Goal: Transaction & Acquisition: Purchase product/service

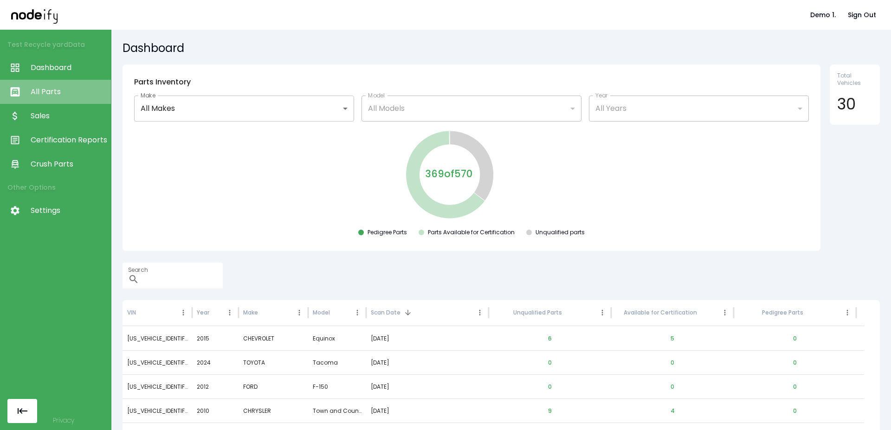
click at [75, 98] on link "All Parts" at bounding box center [55, 92] width 111 height 24
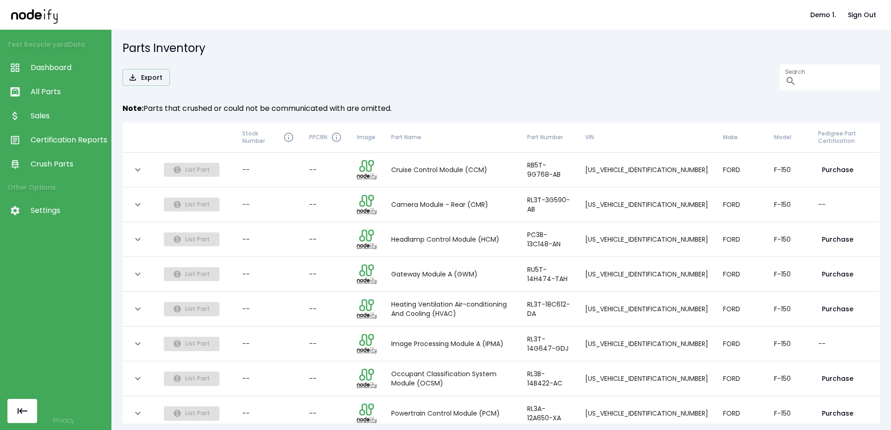
click at [72, 111] on span "Sales" at bounding box center [69, 116] width 76 height 11
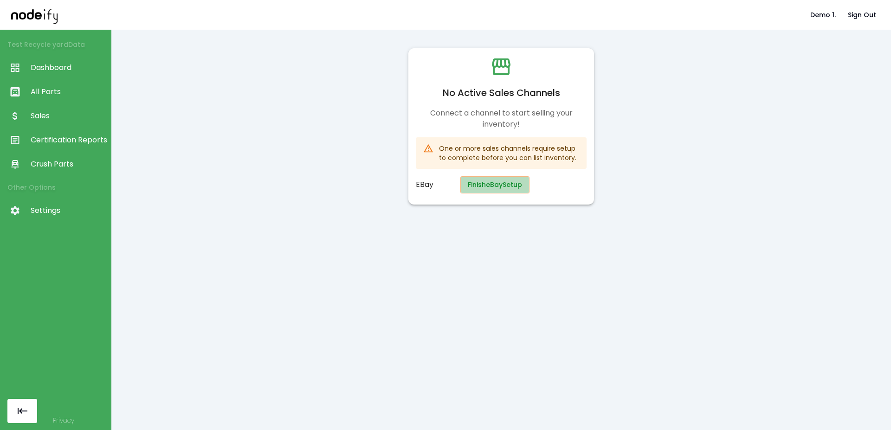
click at [482, 187] on button "Finish eBay Setup" at bounding box center [495, 184] width 69 height 17
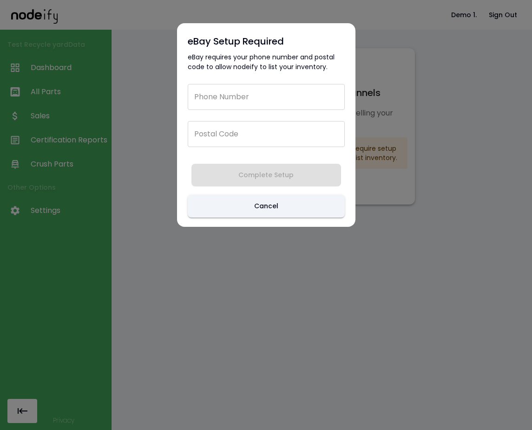
click at [236, 92] on input "Phone Number" at bounding box center [266, 97] width 157 height 26
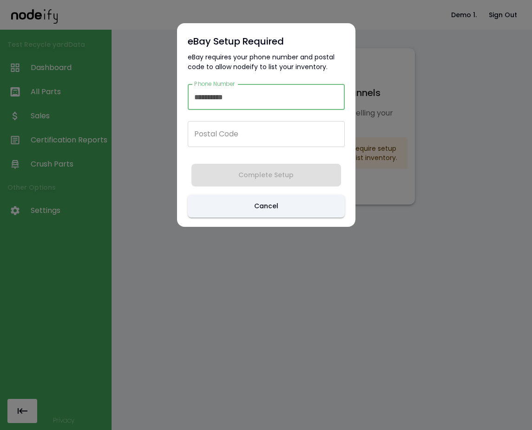
type input "**********"
click at [229, 136] on input "Postal Code" at bounding box center [266, 134] width 157 height 26
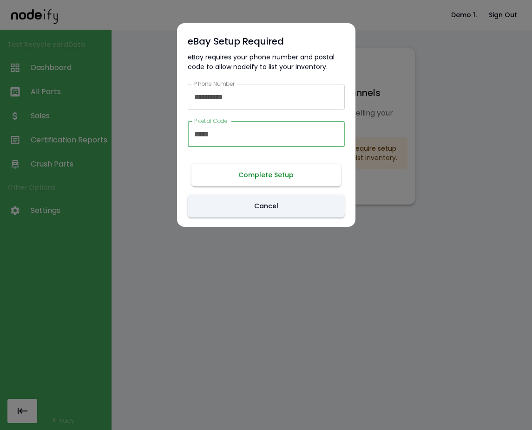
type input "*****"
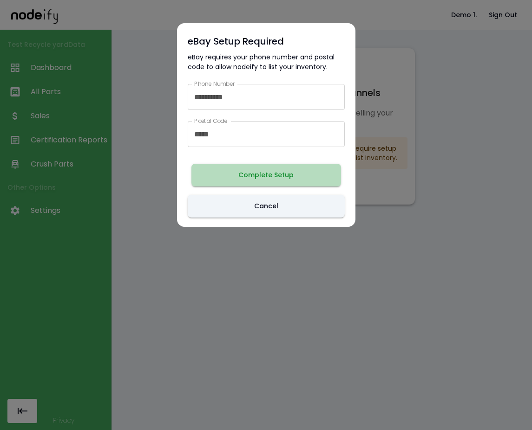
click at [270, 177] on button "Complete Setup" at bounding box center [266, 175] width 150 height 23
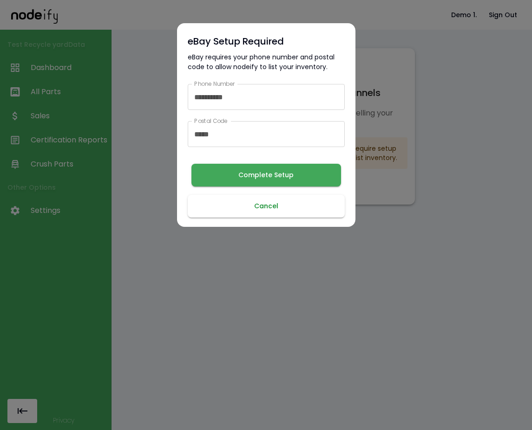
click at [289, 204] on button "Cancel" at bounding box center [266, 206] width 157 height 23
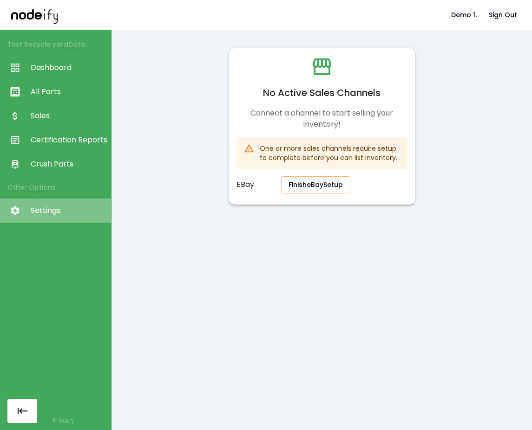
click at [74, 217] on link "Settings" at bounding box center [55, 211] width 111 height 24
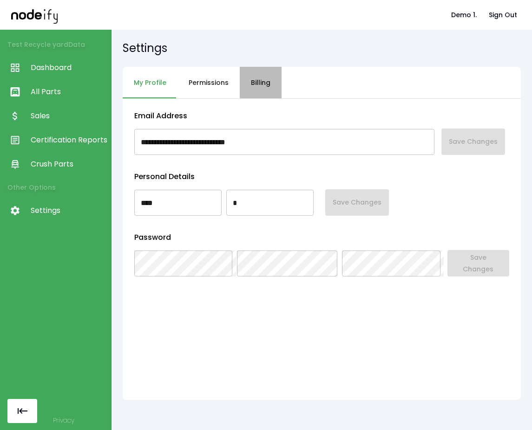
click at [269, 76] on button "Billing" at bounding box center [261, 83] width 42 height 32
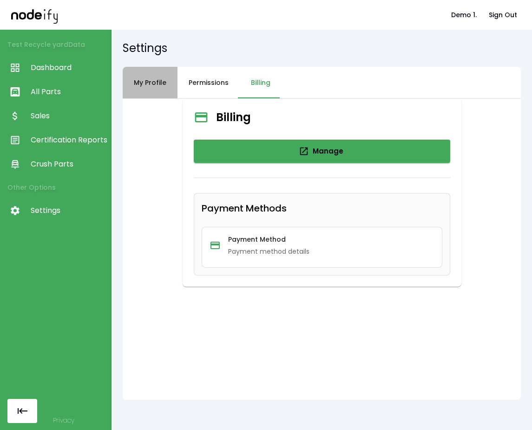
click at [151, 84] on button "My Profile" at bounding box center [150, 83] width 55 height 32
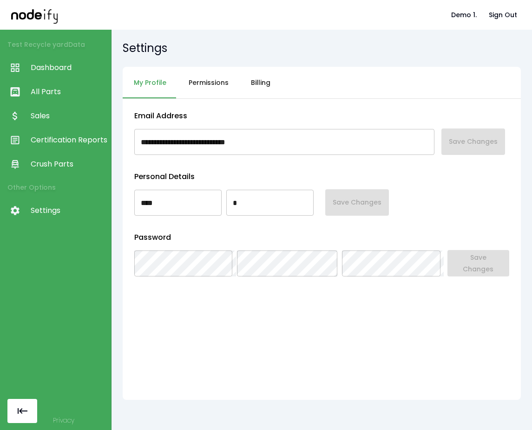
click at [281, 89] on div "My Profile Permissions Billing" at bounding box center [322, 83] width 398 height 32
click at [272, 85] on button "Billing" at bounding box center [261, 83] width 42 height 32
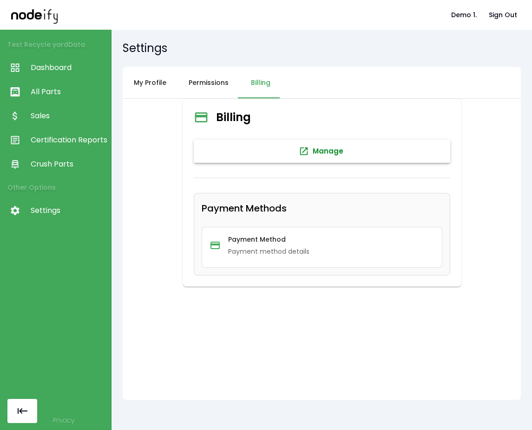
click at [268, 156] on button "Manage" at bounding box center [322, 151] width 256 height 23
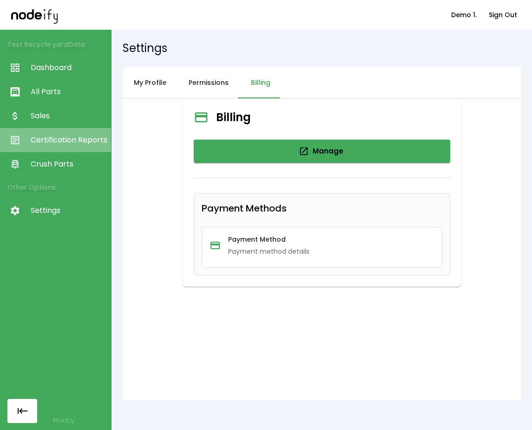
click at [54, 139] on span "Certification Reports" at bounding box center [69, 140] width 76 height 11
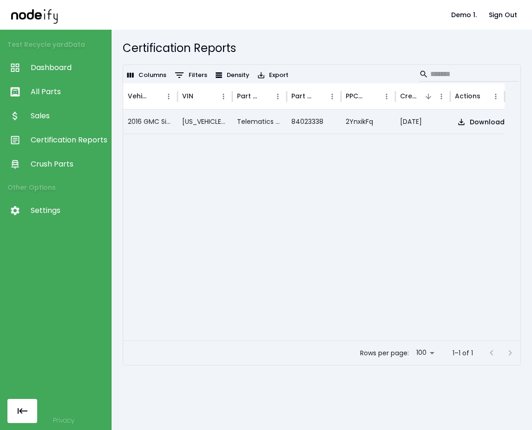
click at [58, 87] on span "All Parts" at bounding box center [69, 91] width 76 height 11
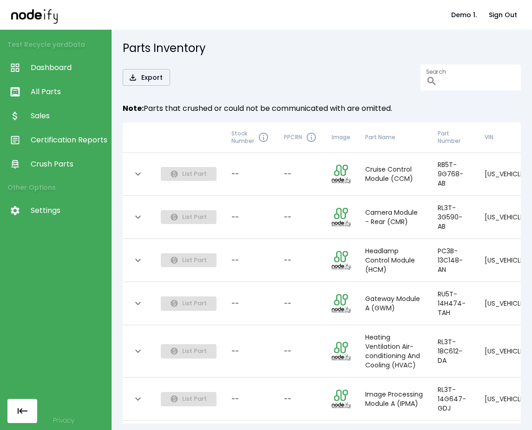
click at [60, 110] on link "Sales" at bounding box center [55, 116] width 111 height 24
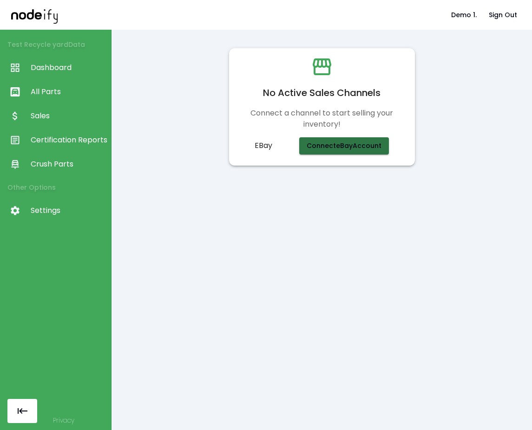
click at [317, 144] on button "Connect eBay Account" at bounding box center [344, 145] width 90 height 17
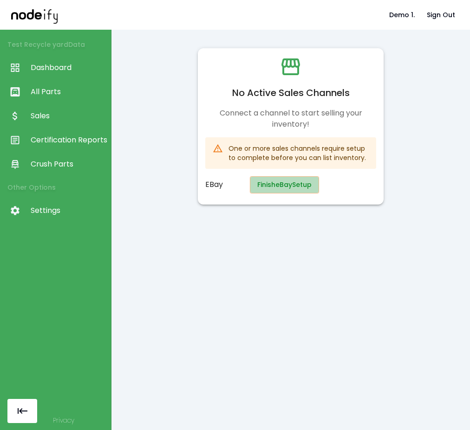
click at [284, 186] on button "Finish eBay Setup" at bounding box center [284, 184] width 69 height 17
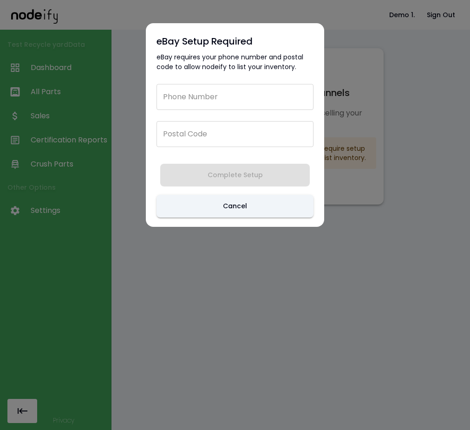
click at [242, 95] on input "Phone Number" at bounding box center [234, 97] width 157 height 26
type input "**********"
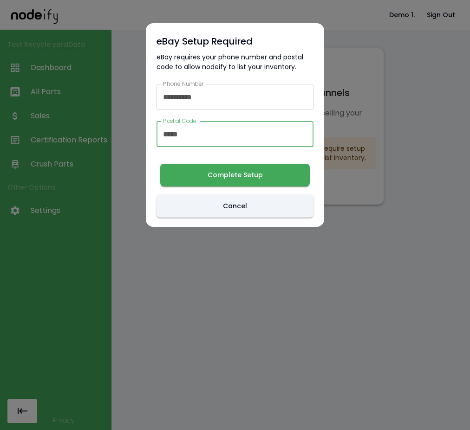
type input "*****"
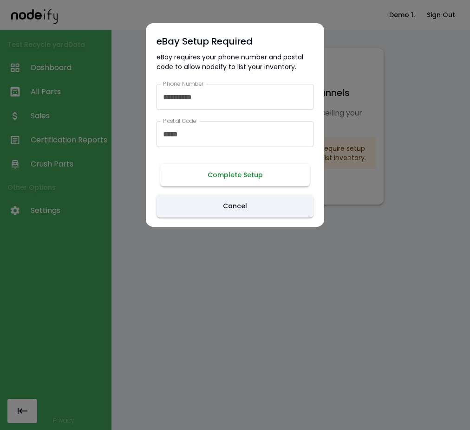
click at [207, 176] on button "Complete Setup" at bounding box center [235, 175] width 150 height 23
click at [244, 182] on button "Complete Setup" at bounding box center [235, 175] width 150 height 23
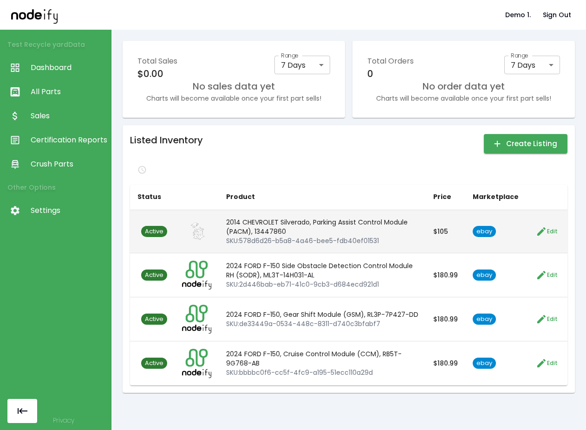
click at [469, 230] on span "ebay" at bounding box center [484, 232] width 23 height 9
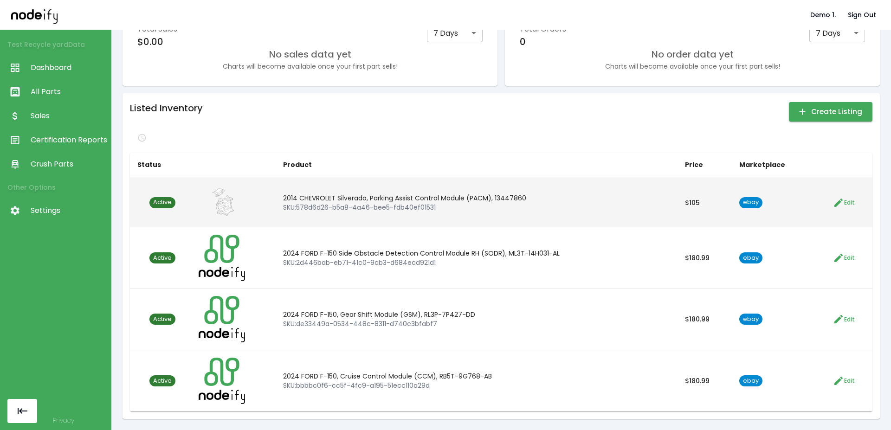
click at [167, 203] on span "Active" at bounding box center [163, 202] width 26 height 9
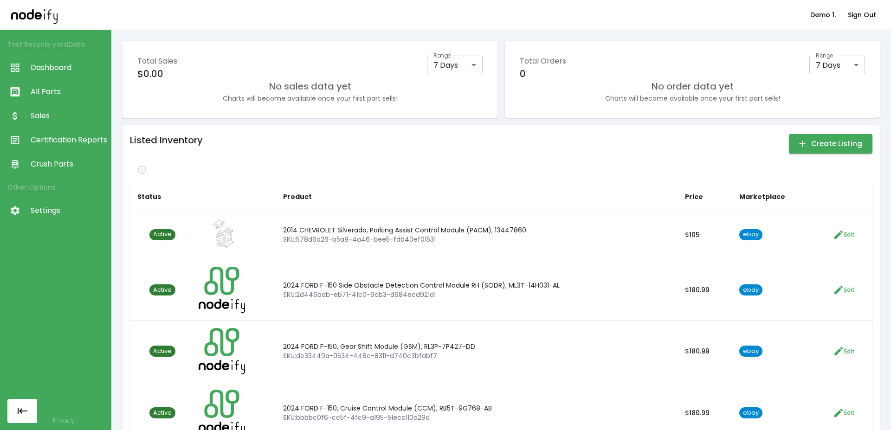
click at [363, 141] on div "Listed Inventory Create Listing" at bounding box center [501, 144] width 743 height 22
click at [469, 143] on icon "button" at bounding box center [803, 144] width 10 height 10
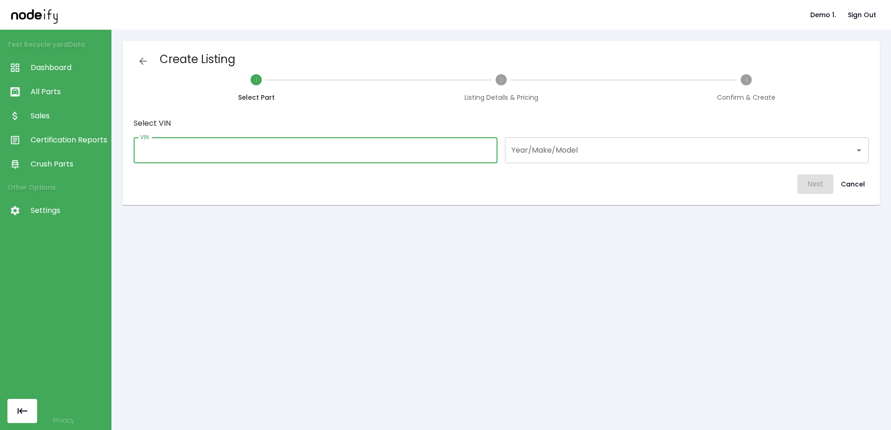
click at [326, 154] on input "VIN" at bounding box center [316, 150] width 364 height 26
click at [469, 147] on input "Year/Make/Model" at bounding box center [680, 151] width 342 height 18
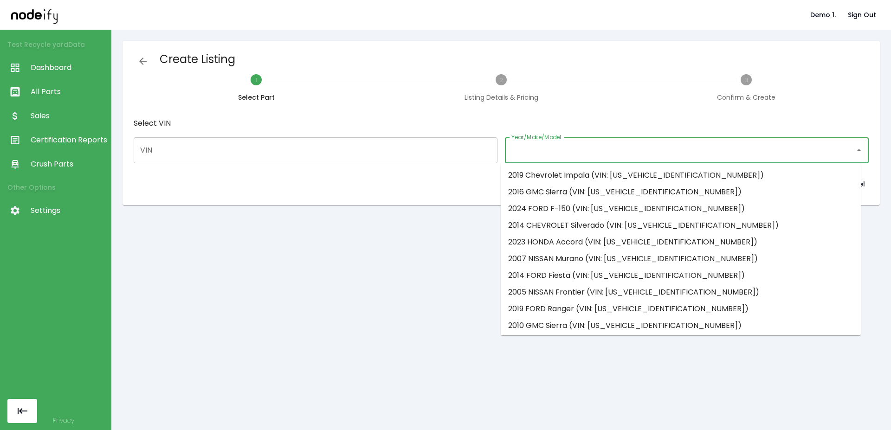
click at [469, 197] on li "2016 GMC Sierra (VIN: 1GTV2MECXGZ309829)" at bounding box center [681, 192] width 360 height 17
type input "**********"
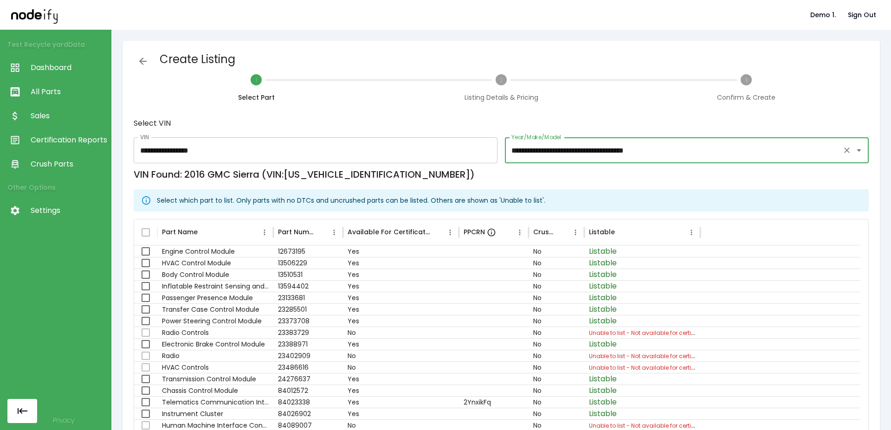
scroll to position [79, 0]
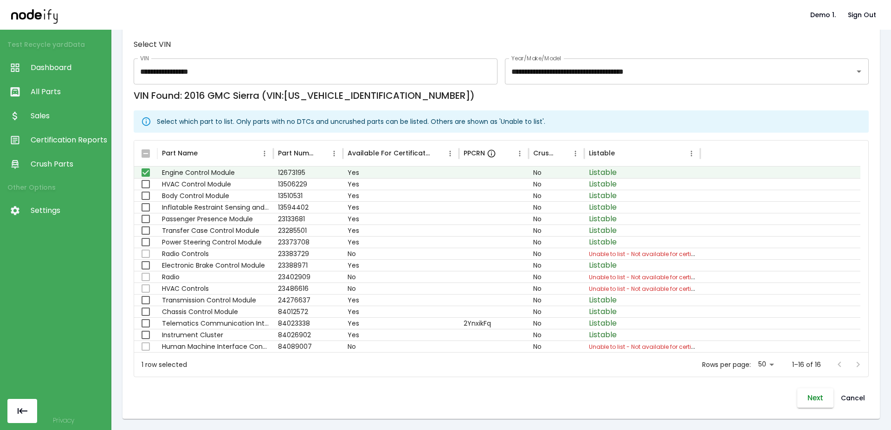
click at [469, 401] on button "Next" at bounding box center [816, 399] width 36 height 20
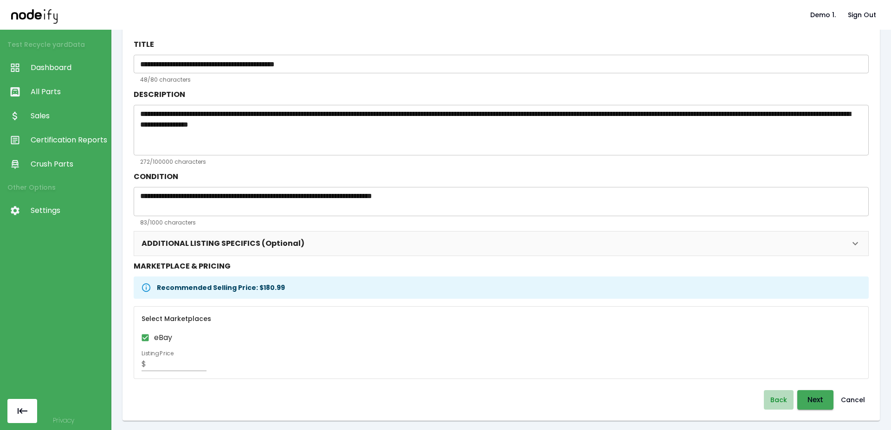
click at [469, 399] on button "Back" at bounding box center [779, 400] width 30 height 20
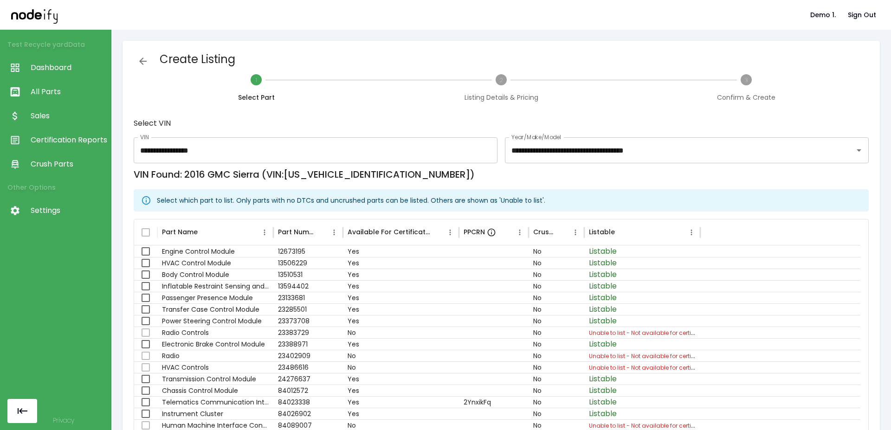
click at [63, 114] on span "Sales" at bounding box center [69, 116] width 76 height 11
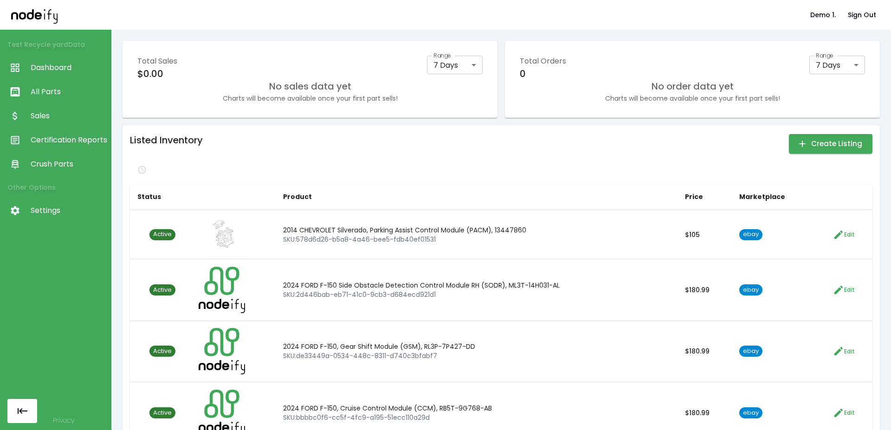
click at [58, 87] on span "All Parts" at bounding box center [69, 91] width 76 height 11
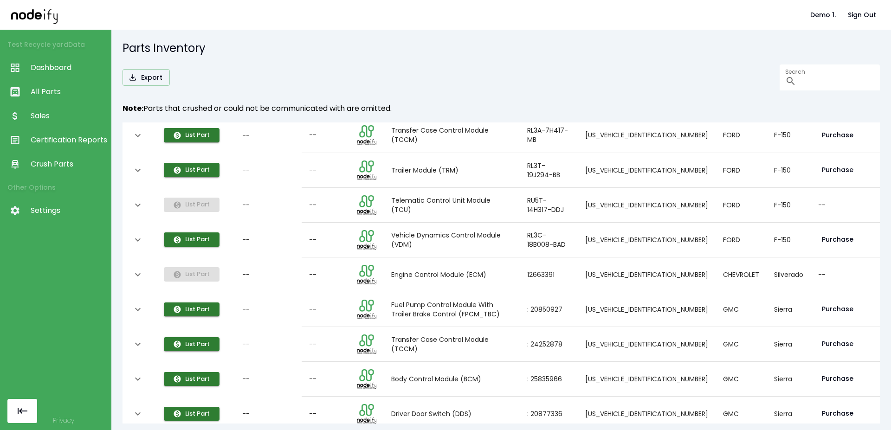
scroll to position [672, 0]
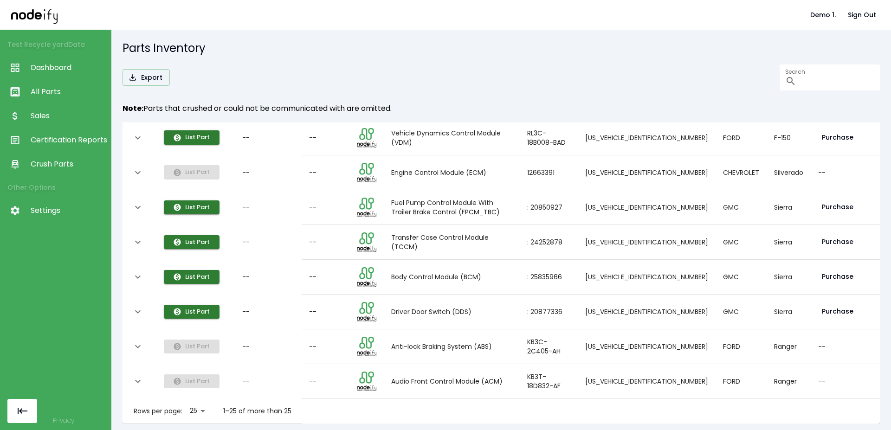
click at [324, 403] on button "Go to next page" at bounding box center [328, 411] width 19 height 19
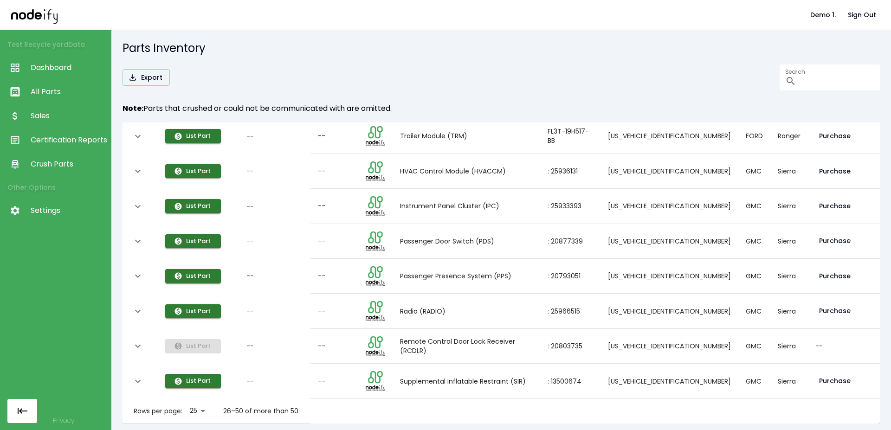
click at [325, 402] on button "Go to previous page" at bounding box center [317, 411] width 19 height 19
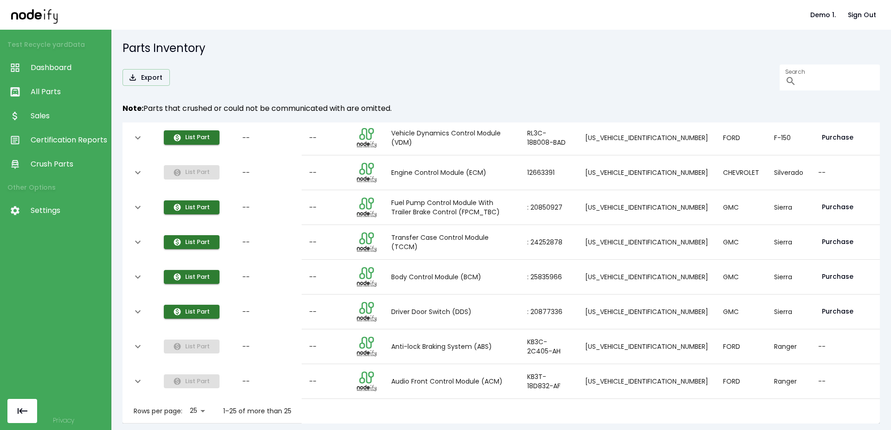
scroll to position [672, 0]
click at [332, 406] on icon "Go to next page" at bounding box center [328, 411] width 11 height 11
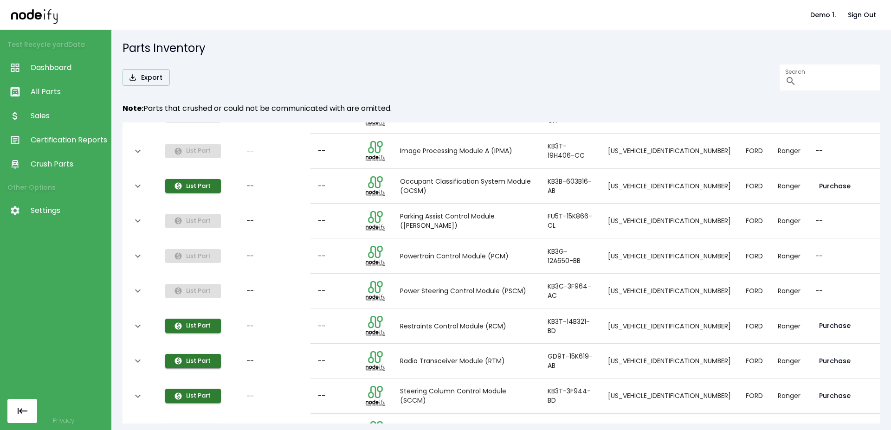
scroll to position [669, 0]
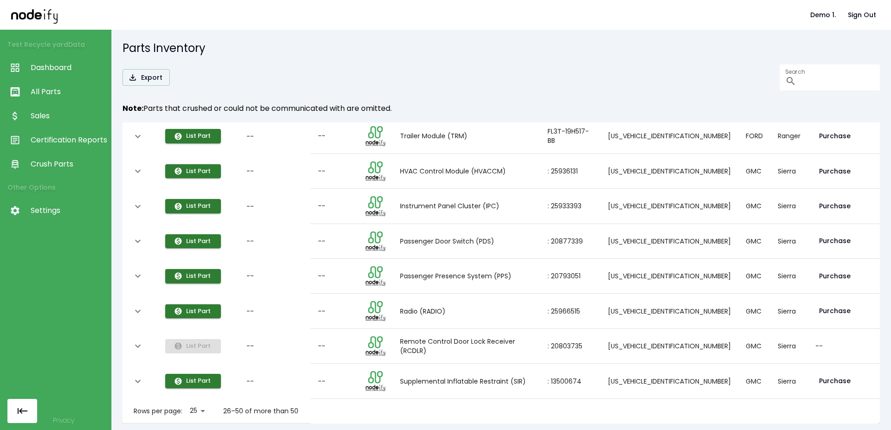
click at [339, 413] on icon "Go to next page" at bounding box center [335, 411] width 11 height 11
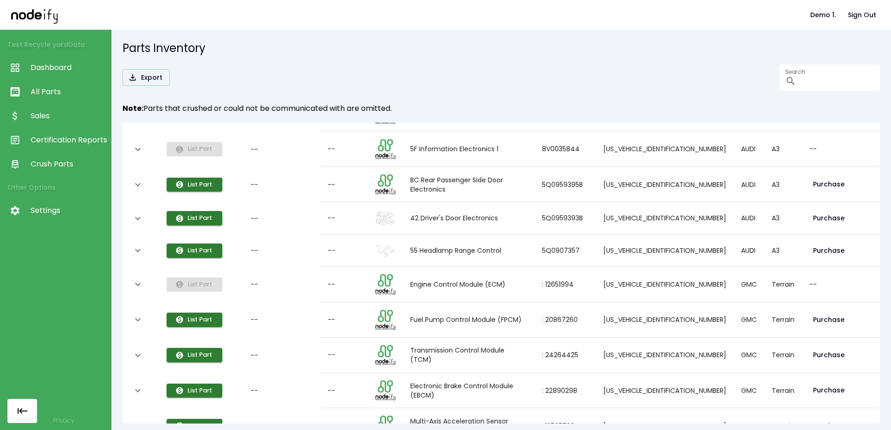
scroll to position [457, 0]
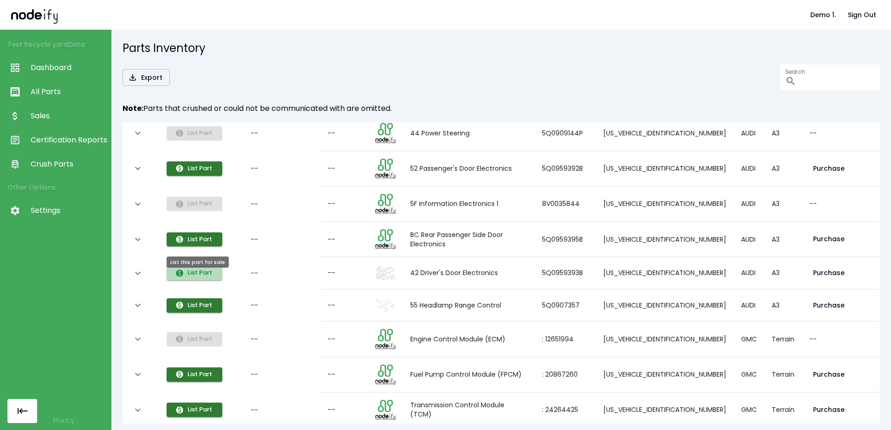
click at [198, 280] on button "List Part" at bounding box center [195, 273] width 56 height 14
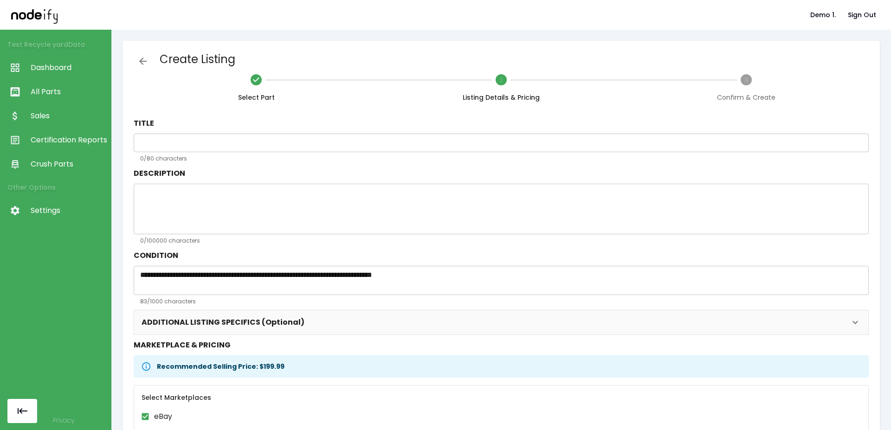
type input "**********"
type textarea "**********"
type input "****"
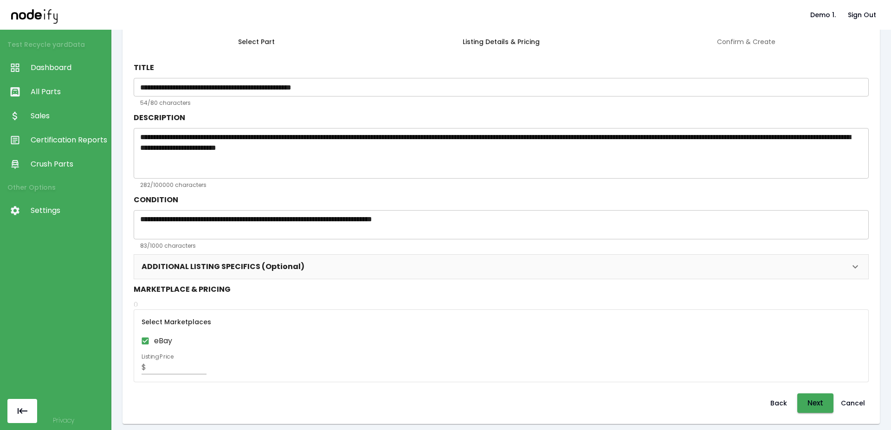
scroll to position [61, 0]
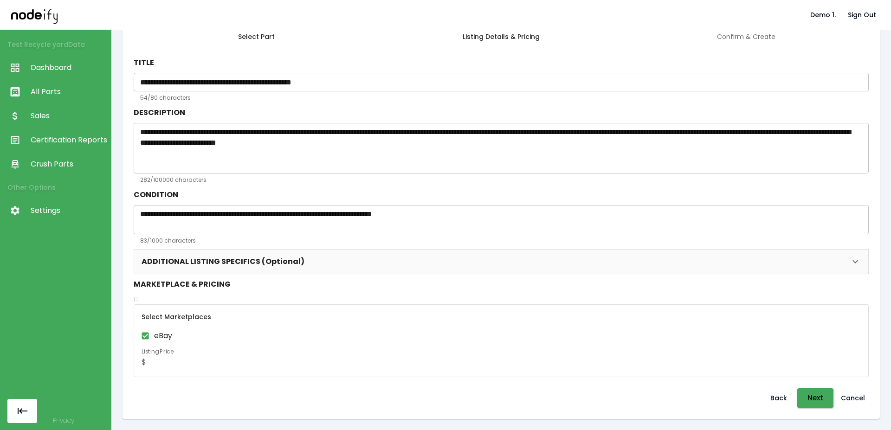
click at [169, 363] on input "*" at bounding box center [178, 362] width 57 height 13
click at [469, 399] on button "Next" at bounding box center [816, 399] width 36 height 20
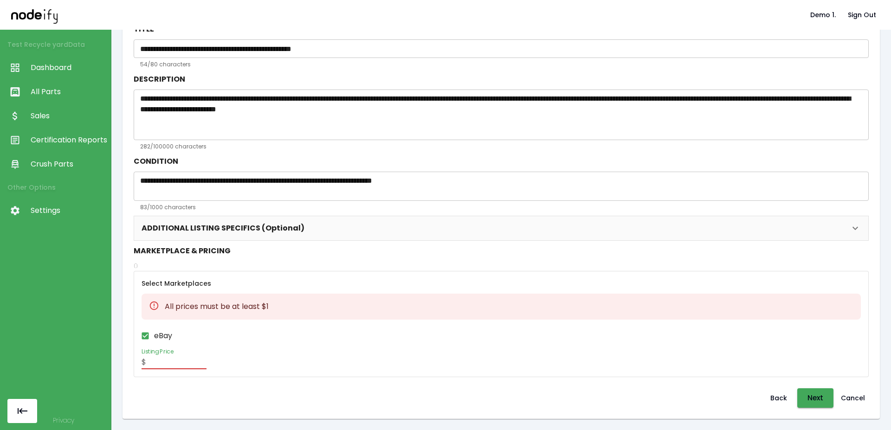
drag, startPoint x: 156, startPoint y: 357, endPoint x: 143, endPoint y: 358, distance: 12.6
click at [150, 358] on input "*" at bounding box center [178, 362] width 57 height 13
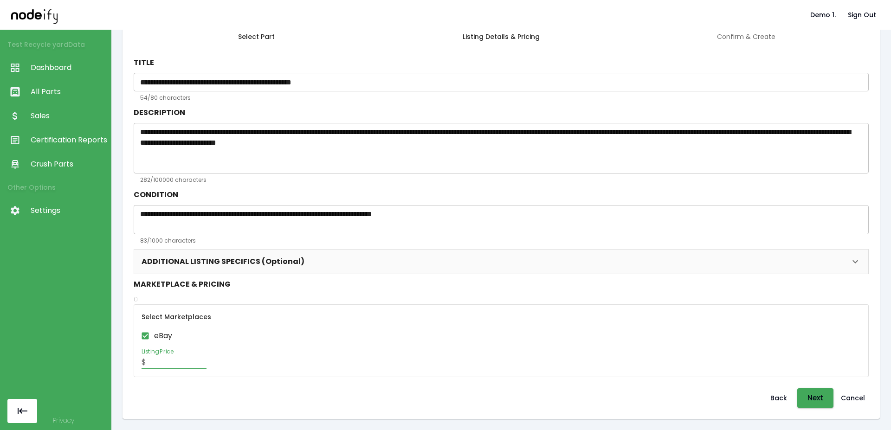
type input "*"
type input "******"
click at [419, 344] on div "eBay Listing Price $ ******" at bounding box center [502, 348] width 720 height 42
click at [469, 396] on button "Next" at bounding box center [816, 399] width 36 height 20
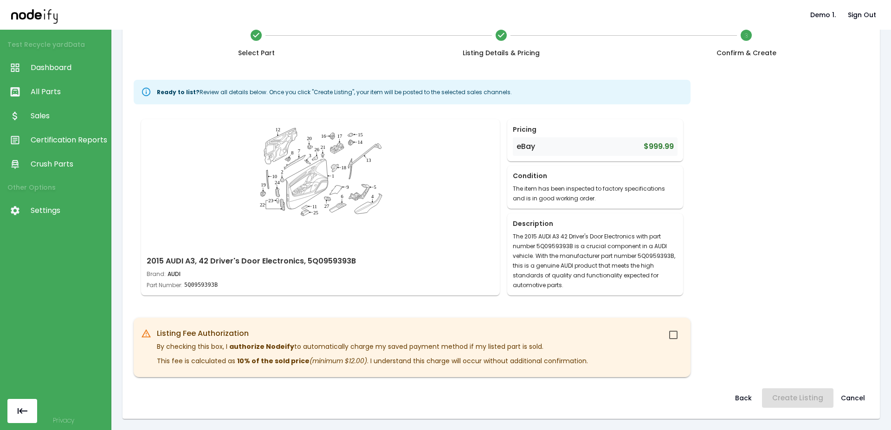
scroll to position [45, 0]
click at [469, 271] on div "Ready to list? Review all details below. Once you click "Create Listing", your …" at bounding box center [501, 224] width 735 height 305
click at [469, 397] on button "Create Listing" at bounding box center [798, 399] width 72 height 20
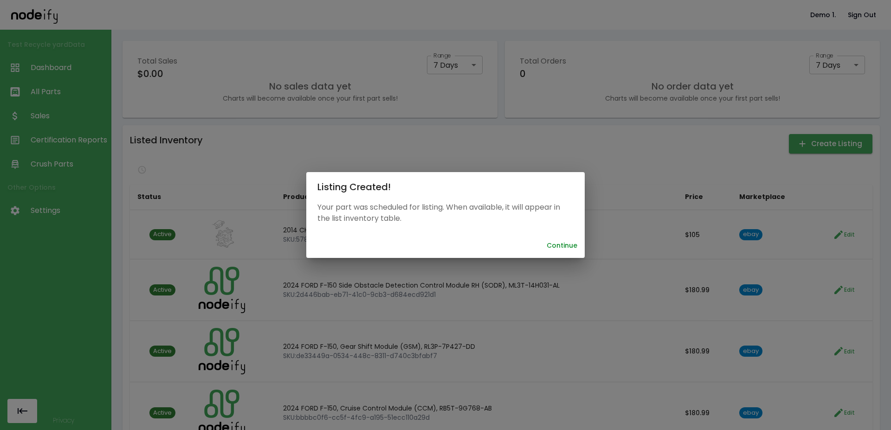
click at [469, 244] on button "Continue" at bounding box center [562, 245] width 38 height 17
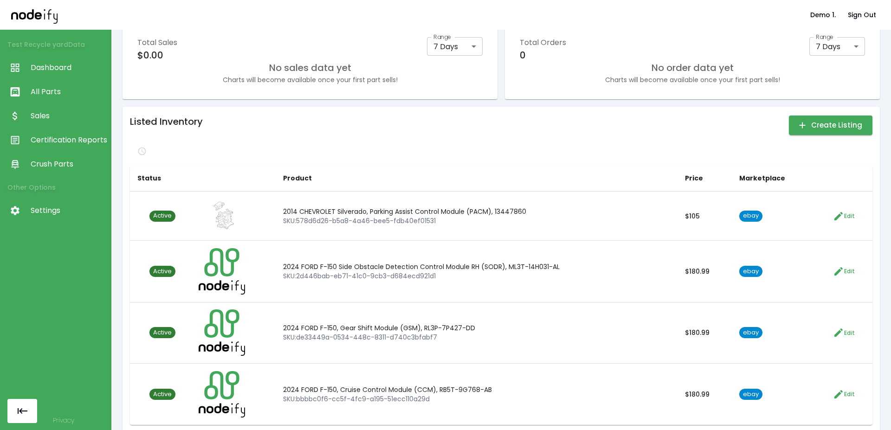
scroll to position [32, 0]
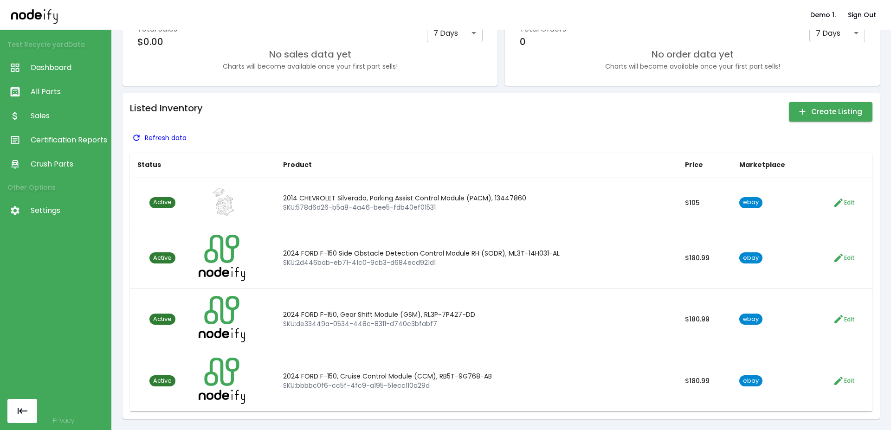
click at [150, 137] on p "Refresh data" at bounding box center [166, 137] width 42 height 9
click at [48, 131] on link "Certification Reports" at bounding box center [55, 140] width 111 height 24
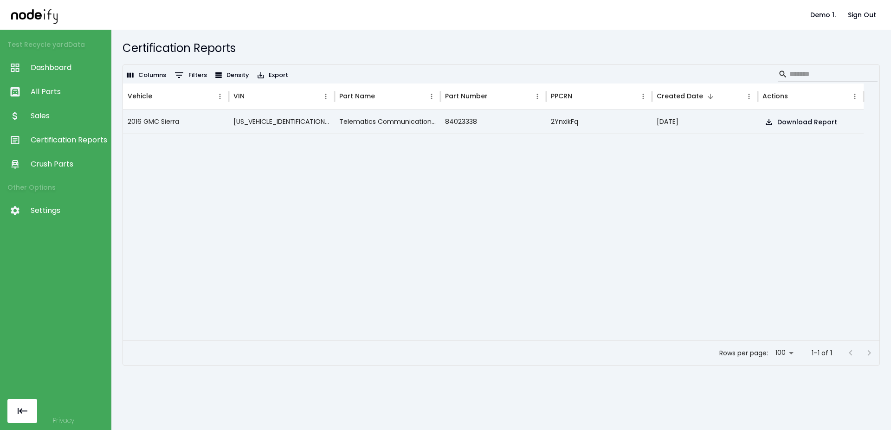
click at [46, 113] on span "Sales" at bounding box center [69, 116] width 76 height 11
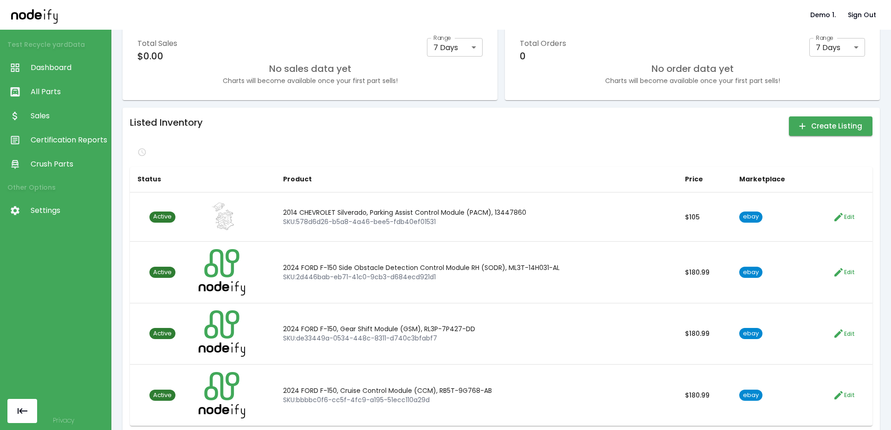
scroll to position [32, 0]
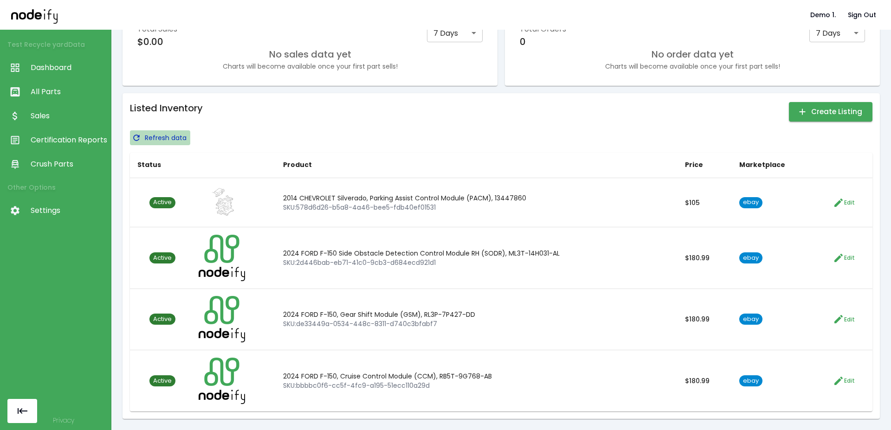
click at [144, 142] on button "Refresh data" at bounding box center [160, 137] width 60 height 15
click at [202, 128] on div "Listed Inventory Create Listing A few moments ago Status Product Price Marketpl…" at bounding box center [501, 256] width 743 height 311
click at [148, 139] on p "Refresh data" at bounding box center [166, 137] width 42 height 9
click at [149, 138] on p "Refresh data" at bounding box center [166, 137] width 42 height 9
click at [154, 135] on p "Refresh data" at bounding box center [166, 137] width 42 height 9
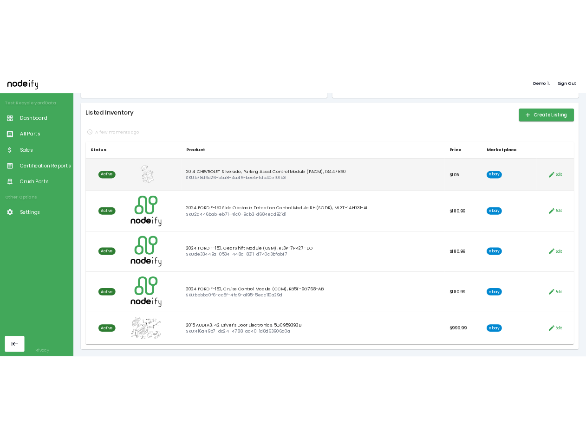
scroll to position [0, 0]
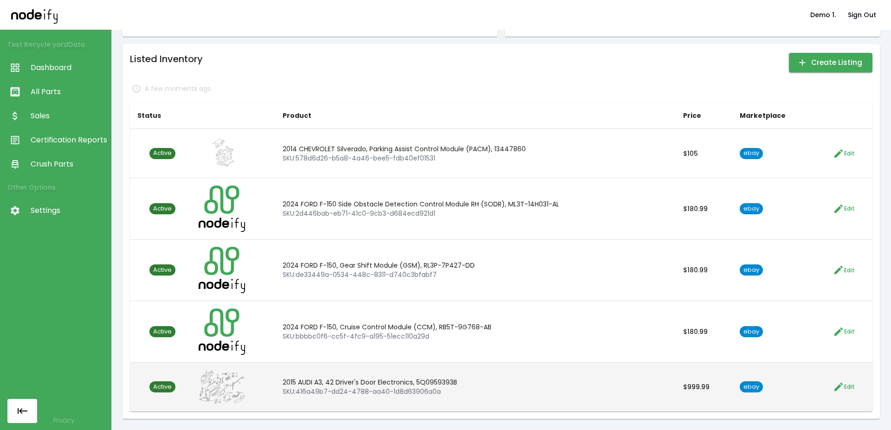
click at [469, 387] on span "ebay" at bounding box center [751, 387] width 23 height 9
click at [163, 388] on span "Active" at bounding box center [163, 387] width 26 height 9
click at [469, 389] on span "Edit" at bounding box center [850, 387] width 11 height 9
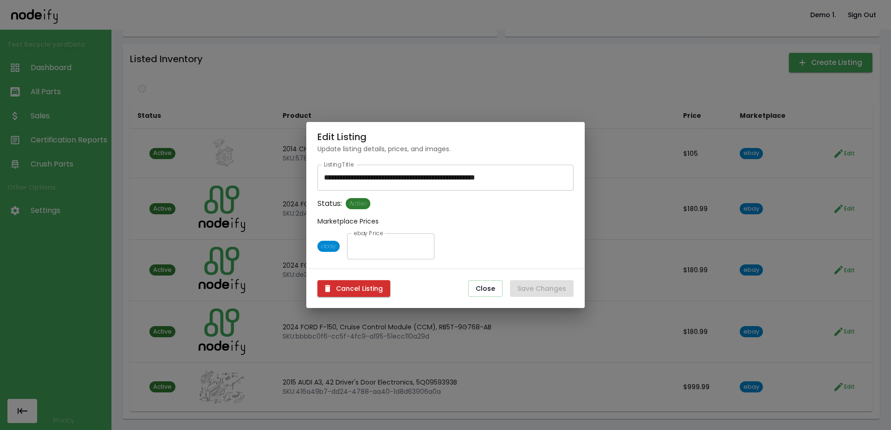
click at [353, 245] on input "******" at bounding box center [390, 247] width 87 height 26
type input "*******"
click at [469, 288] on button "Save Changes" at bounding box center [542, 288] width 64 height 17
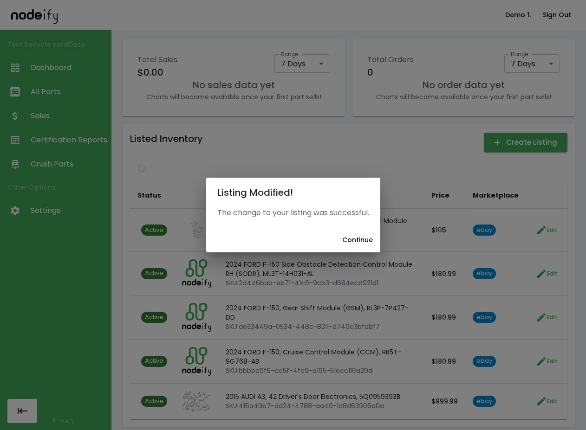
scroll to position [1, 0]
click at [356, 240] on button "Continue" at bounding box center [357, 240] width 38 height 17
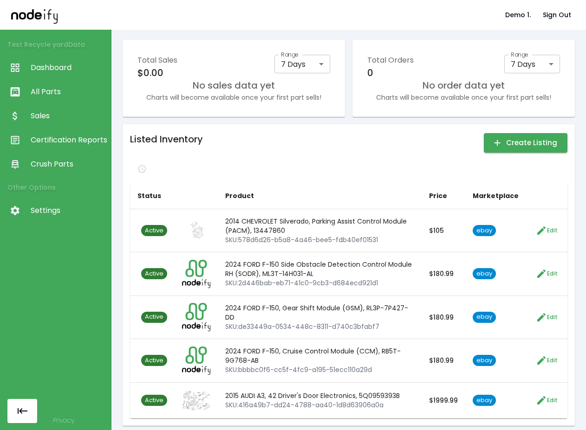
click at [330, 156] on div "Listed Inventory Create Listing Status Product Price Marketplace Active 2014 CH…" at bounding box center [348, 275] width 437 height 287
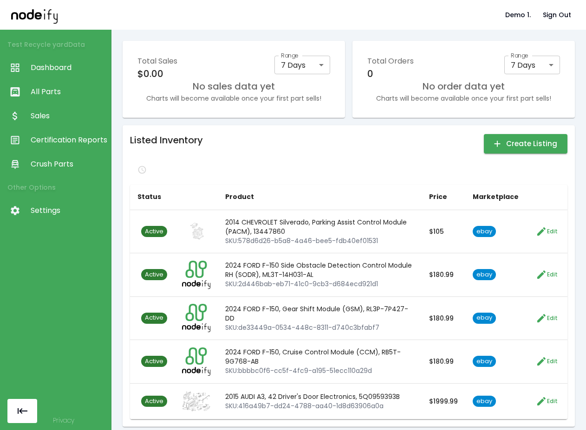
scroll to position [0, 0]
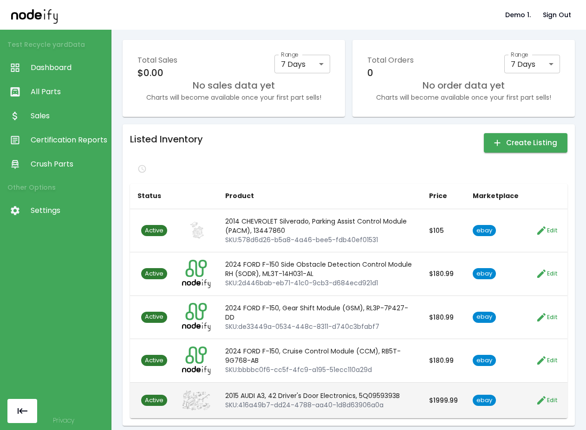
click at [153, 397] on span "Active" at bounding box center [154, 401] width 26 height 9
click at [537, 397] on icon "button" at bounding box center [541, 401] width 8 height 8
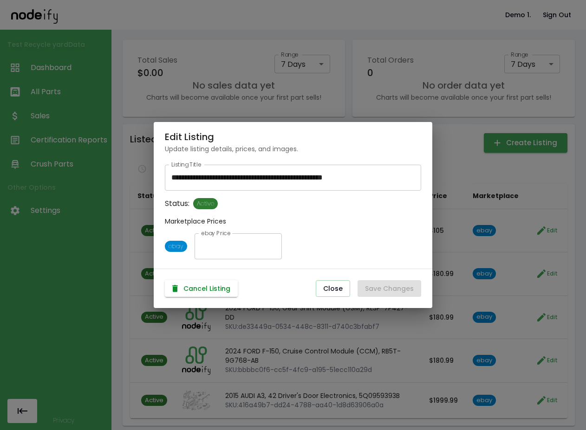
click at [202, 288] on button "Cancel Listing" at bounding box center [201, 288] width 73 height 17
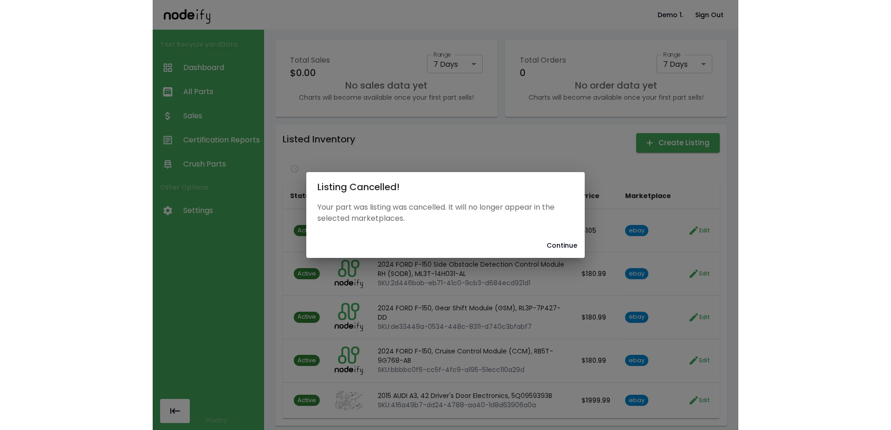
scroll to position [0, 0]
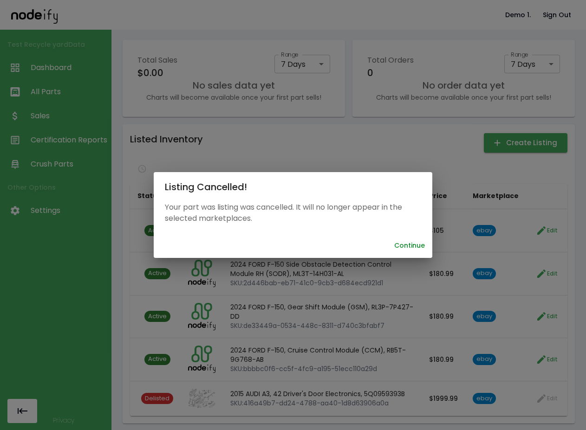
click at [410, 244] on button "Continue" at bounding box center [409, 245] width 38 height 17
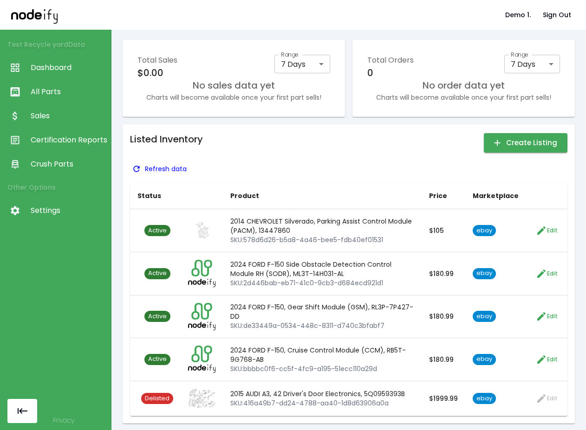
click at [147, 169] on p "Refresh data" at bounding box center [166, 168] width 42 height 9
click at [147, 169] on div "Refresh data" at bounding box center [348, 169] width 437 height 15
click at [259, 166] on div "Refresh data" at bounding box center [348, 169] width 437 height 15
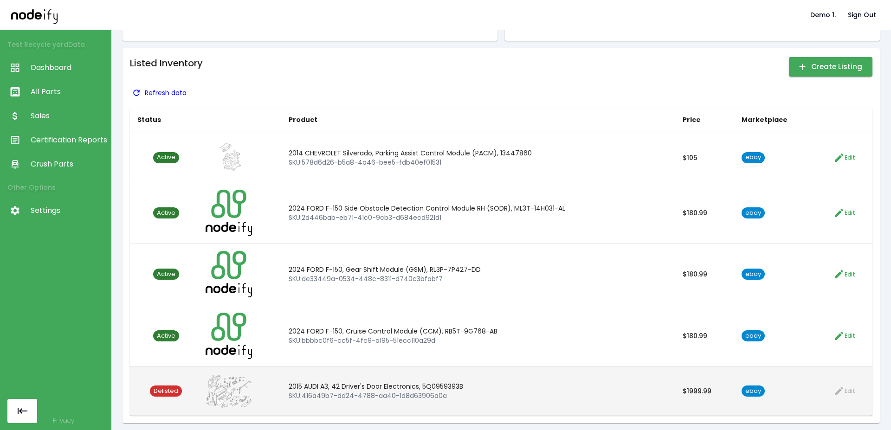
scroll to position [81, 0]
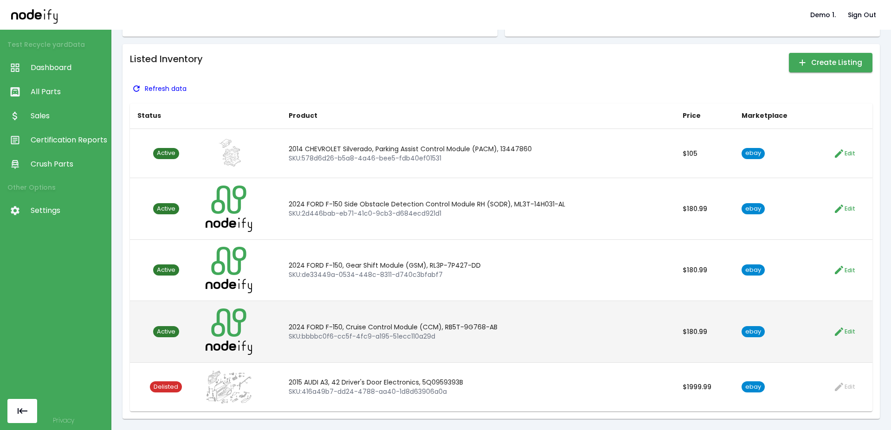
click at [585, 337] on button "Edit" at bounding box center [845, 332] width 26 height 16
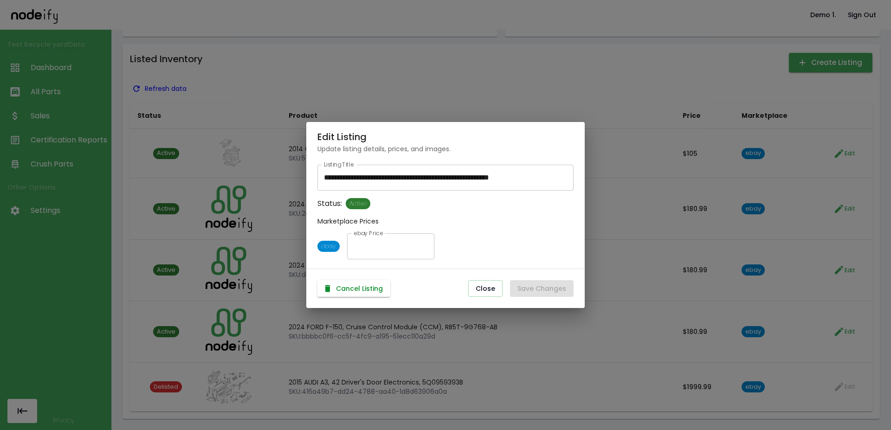
click at [363, 294] on button "Cancel Listing" at bounding box center [354, 288] width 73 height 17
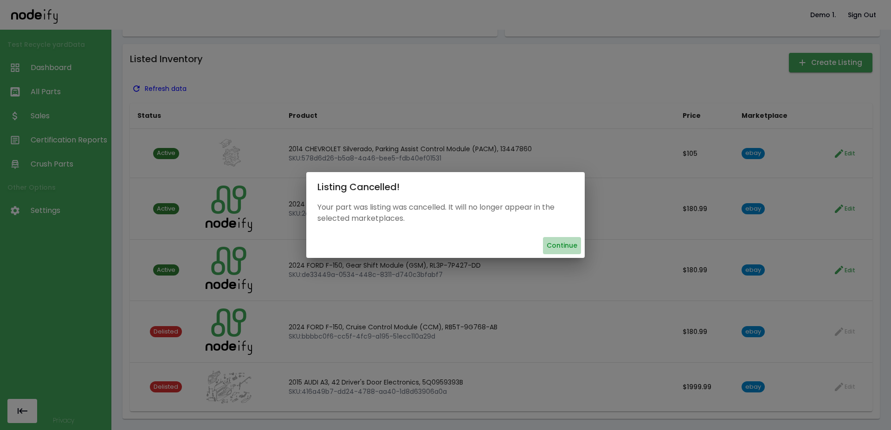
click at [567, 247] on button "Continue" at bounding box center [562, 245] width 38 height 17
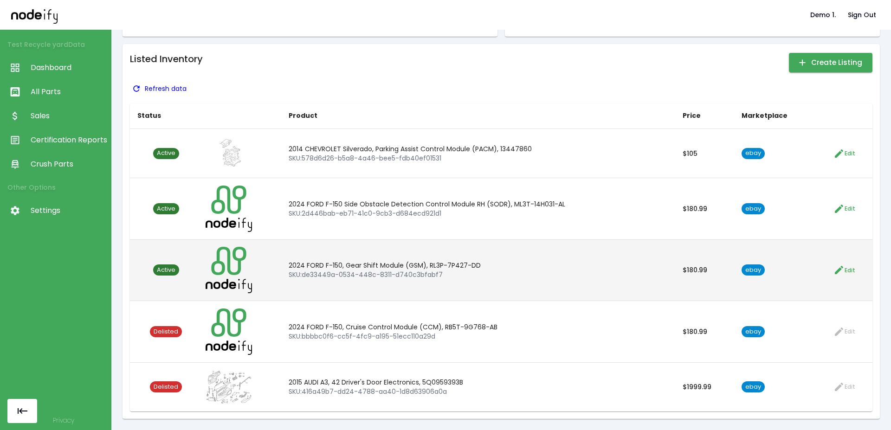
click at [585, 270] on icon "button" at bounding box center [839, 270] width 11 height 11
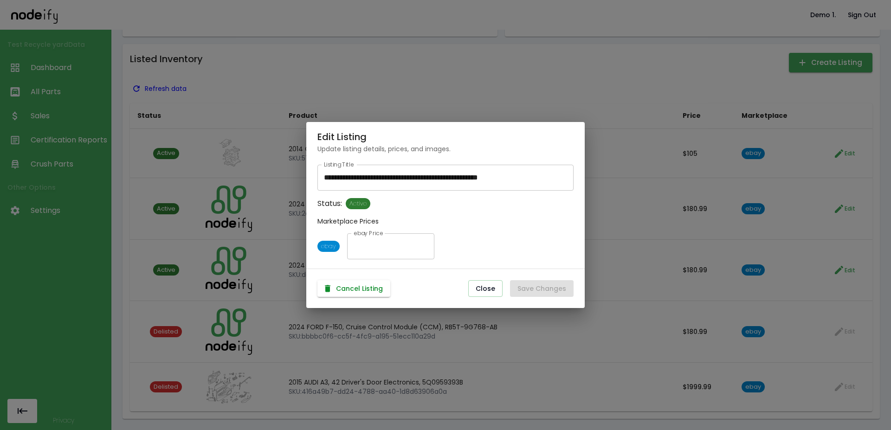
click at [345, 286] on button "Cancel Listing" at bounding box center [354, 288] width 73 height 17
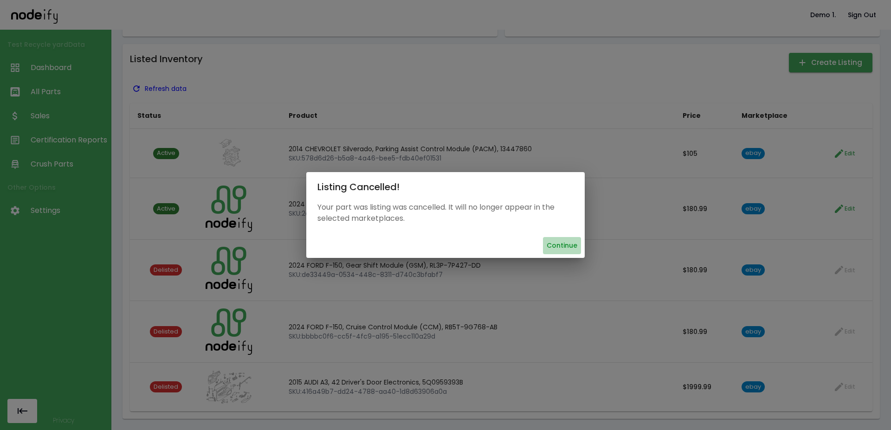
click at [557, 242] on button "Continue" at bounding box center [562, 245] width 38 height 17
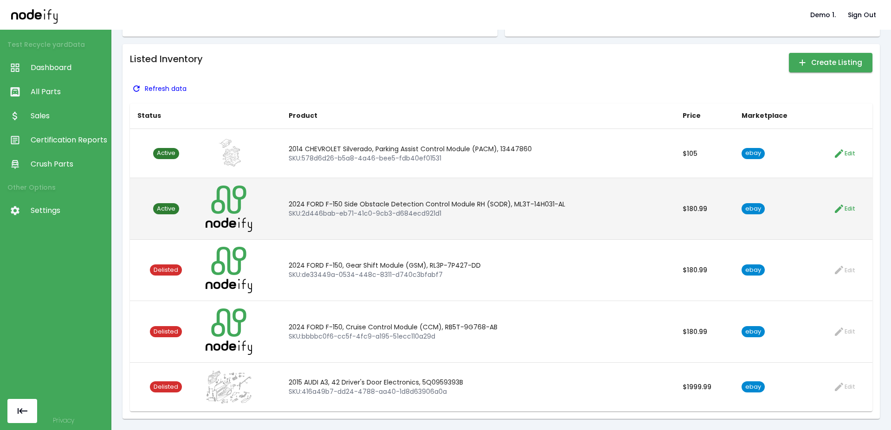
click at [585, 208] on icon "button" at bounding box center [839, 208] width 11 height 11
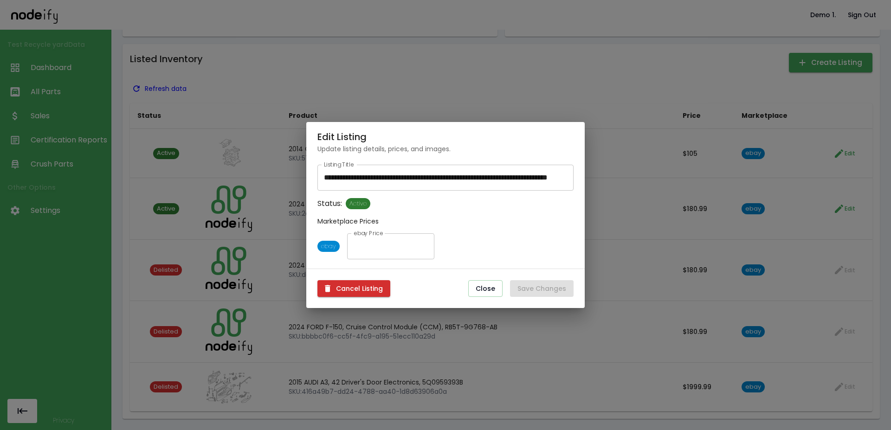
click at [374, 293] on button "Cancel Listing" at bounding box center [354, 288] width 73 height 17
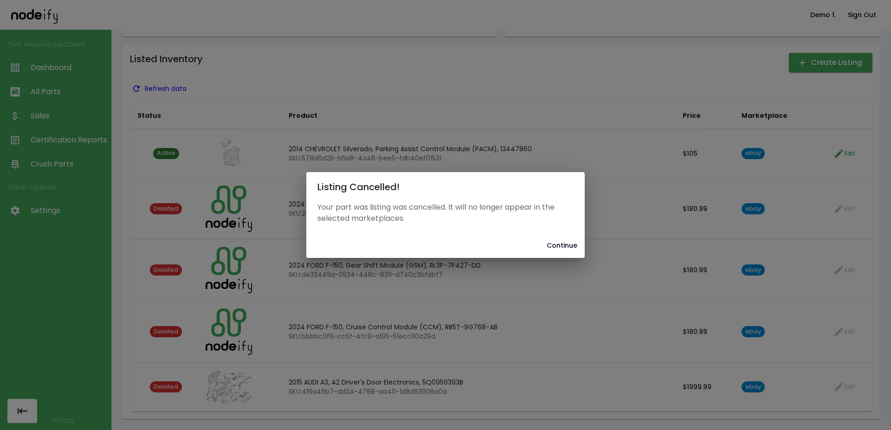
click at [544, 240] on div "Continue" at bounding box center [445, 246] width 279 height 25
click at [574, 259] on div "Listing Cancelled! Your part was listing was cancelled. It will no longer appea…" at bounding box center [445, 215] width 891 height 430
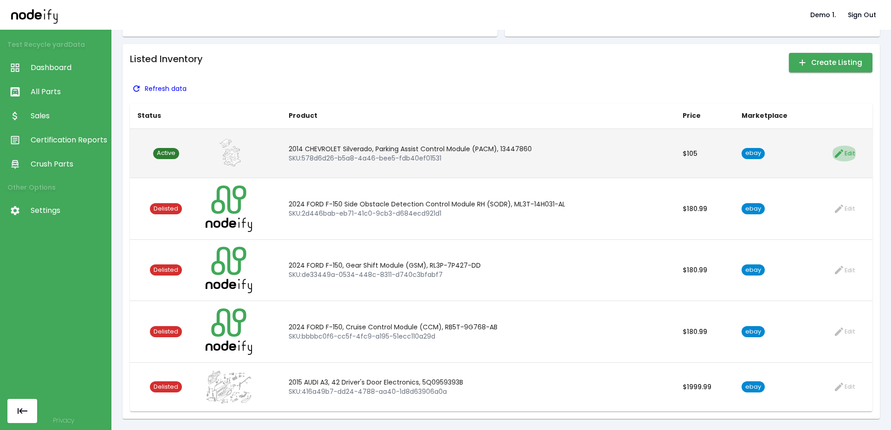
click at [585, 153] on icon "button" at bounding box center [839, 153] width 11 height 11
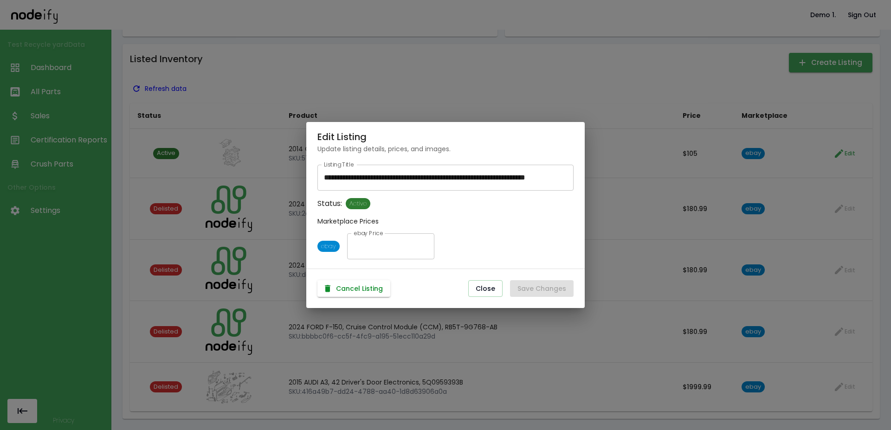
click at [367, 296] on button "Cancel Listing" at bounding box center [354, 288] width 73 height 17
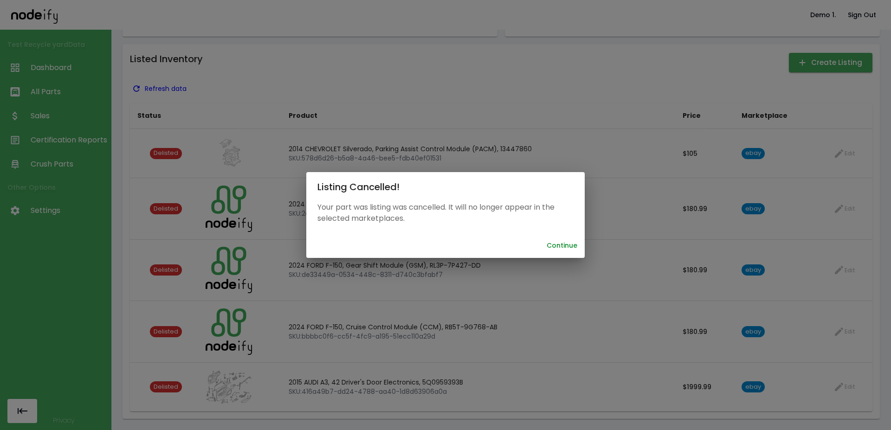
click at [557, 244] on button "Continue" at bounding box center [562, 245] width 38 height 17
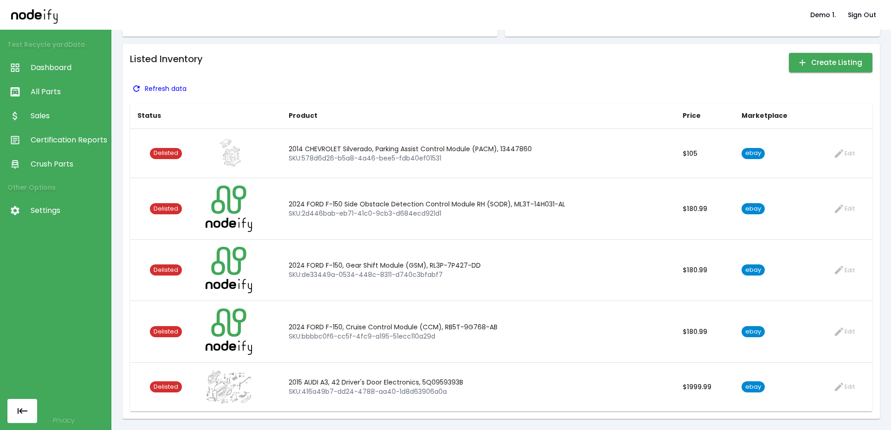
click at [166, 97] on div "Listed Inventory Create Listing Refresh data Status Product Price Marketplace D…" at bounding box center [501, 232] width 743 height 360
click at [168, 85] on p "Refresh data" at bounding box center [166, 88] width 42 height 9
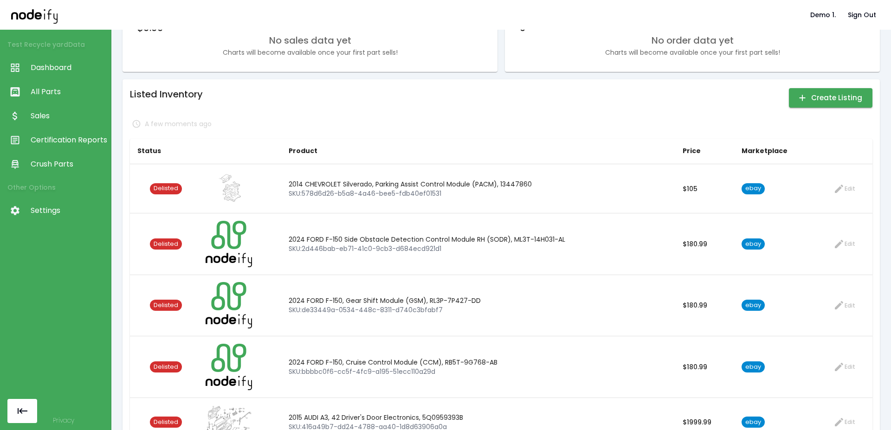
scroll to position [0, 0]
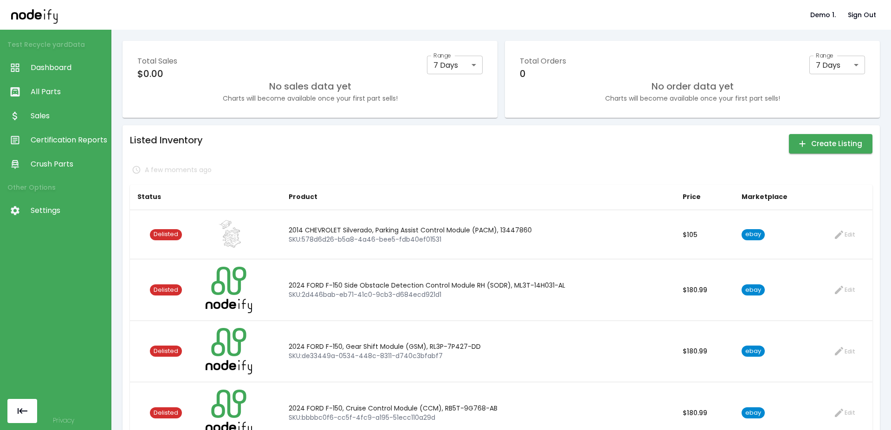
click at [76, 170] on link "Crush Parts" at bounding box center [55, 164] width 111 height 24
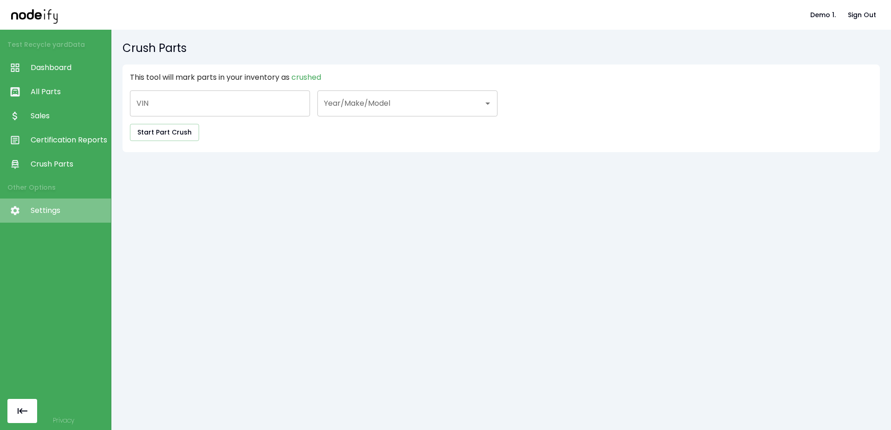
click at [54, 214] on span "Settings" at bounding box center [69, 210] width 76 height 11
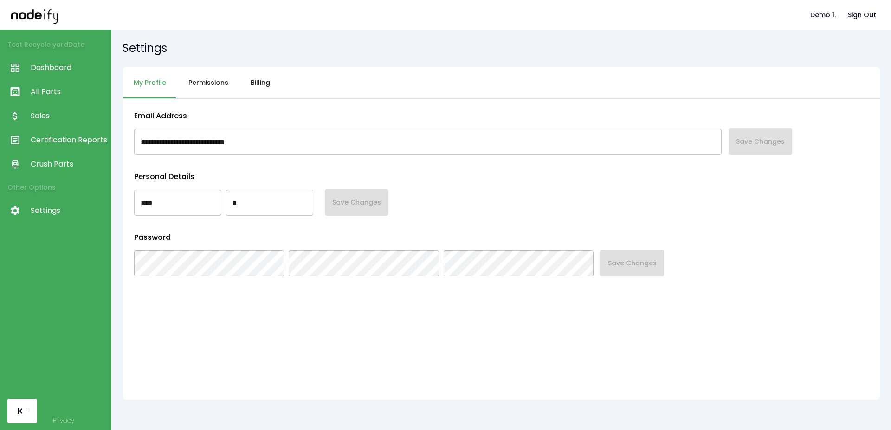
click at [245, 81] on button "Billing" at bounding box center [261, 83] width 42 height 32
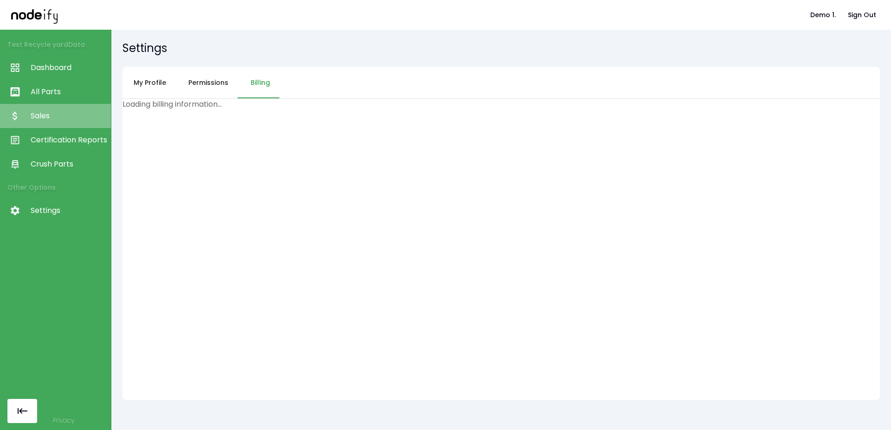
click at [61, 121] on span "Sales" at bounding box center [69, 116] width 76 height 11
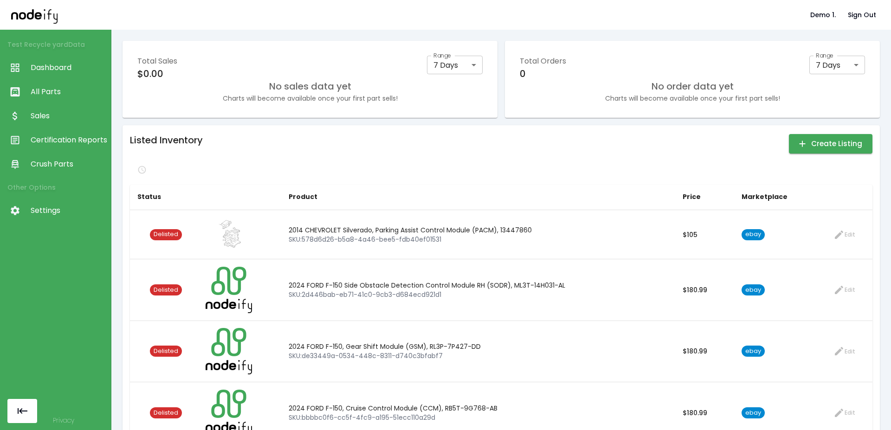
click at [52, 84] on link "All Parts" at bounding box center [55, 92] width 111 height 24
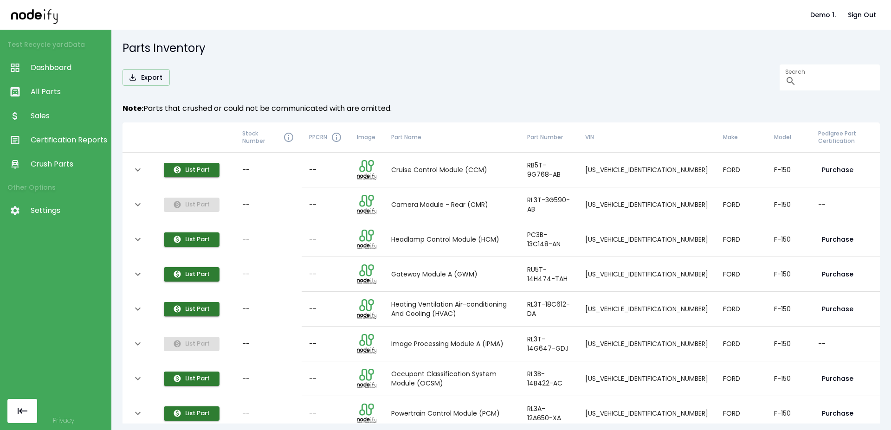
click at [56, 56] on link "Dashboard" at bounding box center [55, 68] width 111 height 24
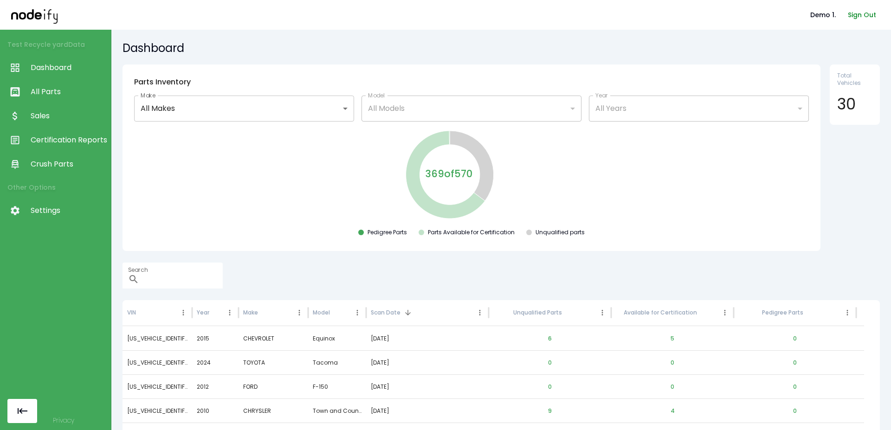
click at [585, 20] on button "Sign Out" at bounding box center [863, 15] width 36 height 17
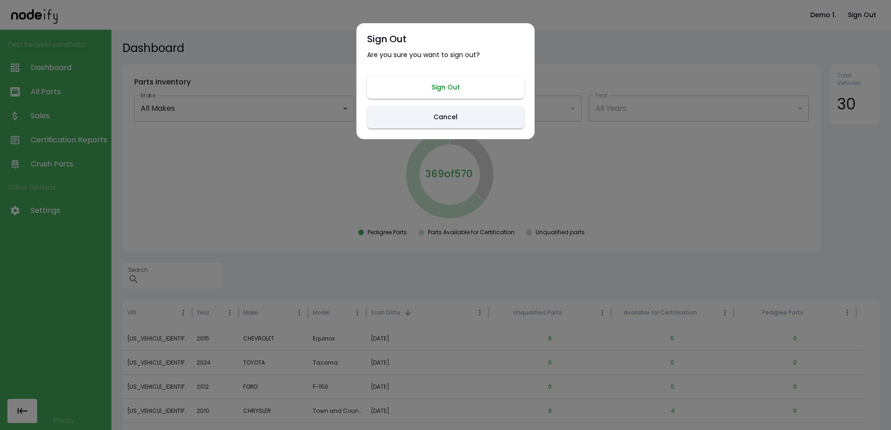
click at [468, 78] on button "Sign Out" at bounding box center [445, 87] width 157 height 23
